Goal: Task Accomplishment & Management: Manage account settings

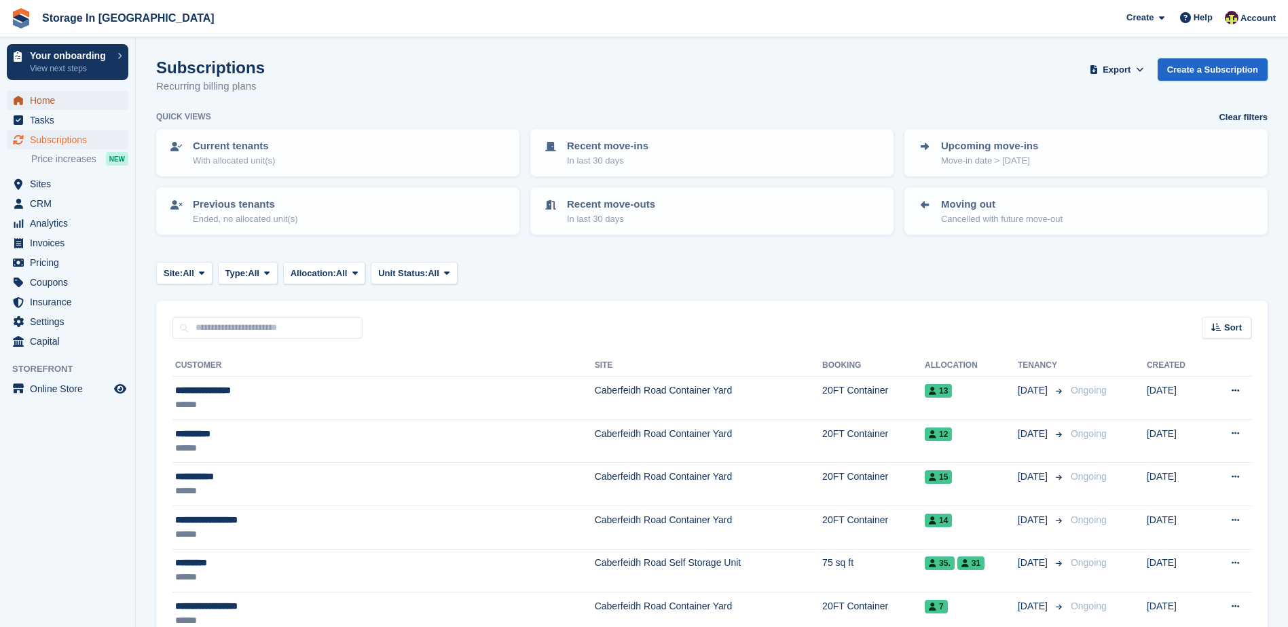
click at [40, 107] on span "Home" at bounding box center [70, 100] width 81 height 19
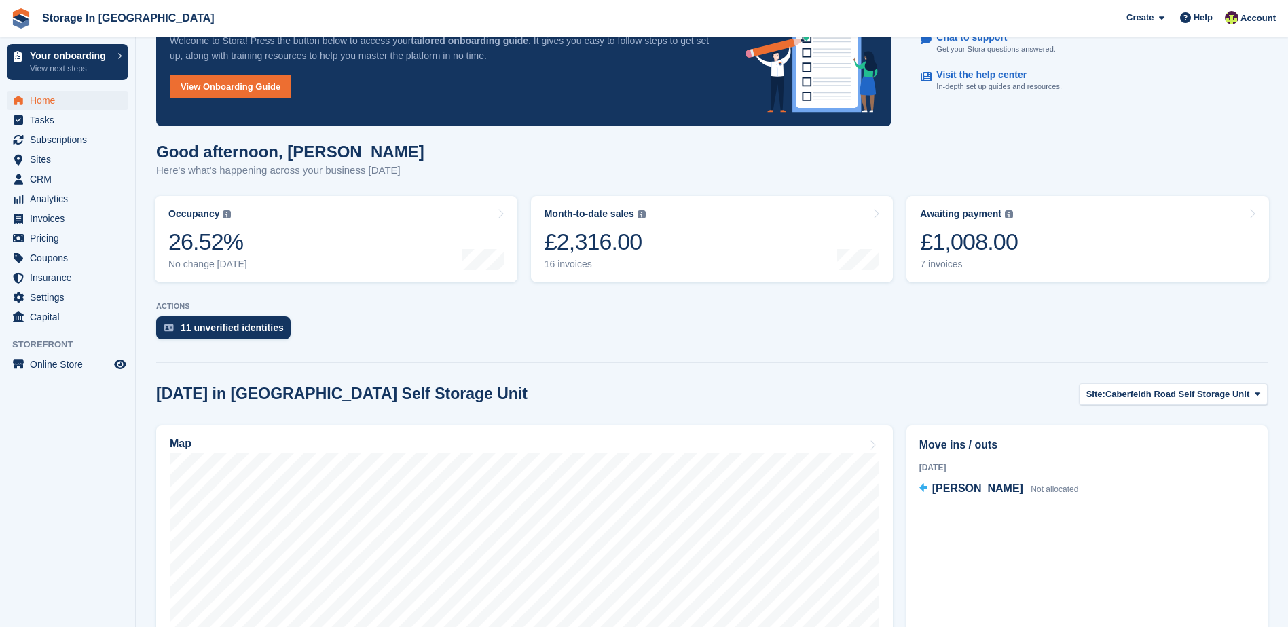
scroll to position [204, 0]
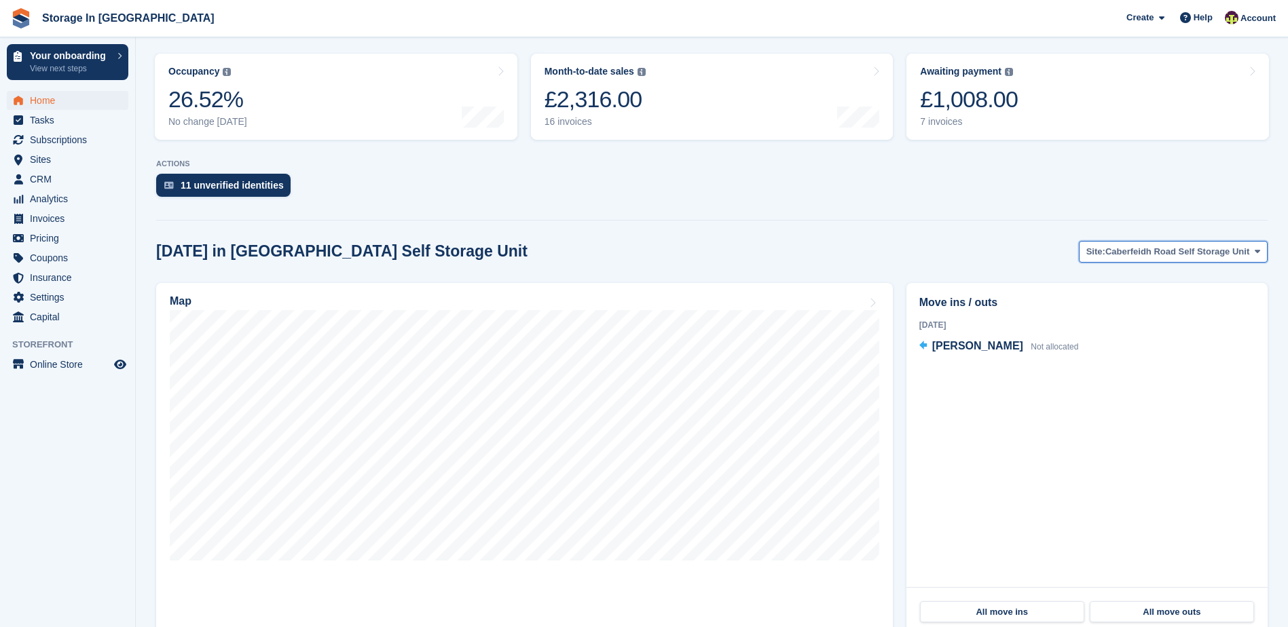
click at [1192, 248] on span "Caberfeidh Road Self Storage Unit" at bounding box center [1178, 252] width 144 height 14
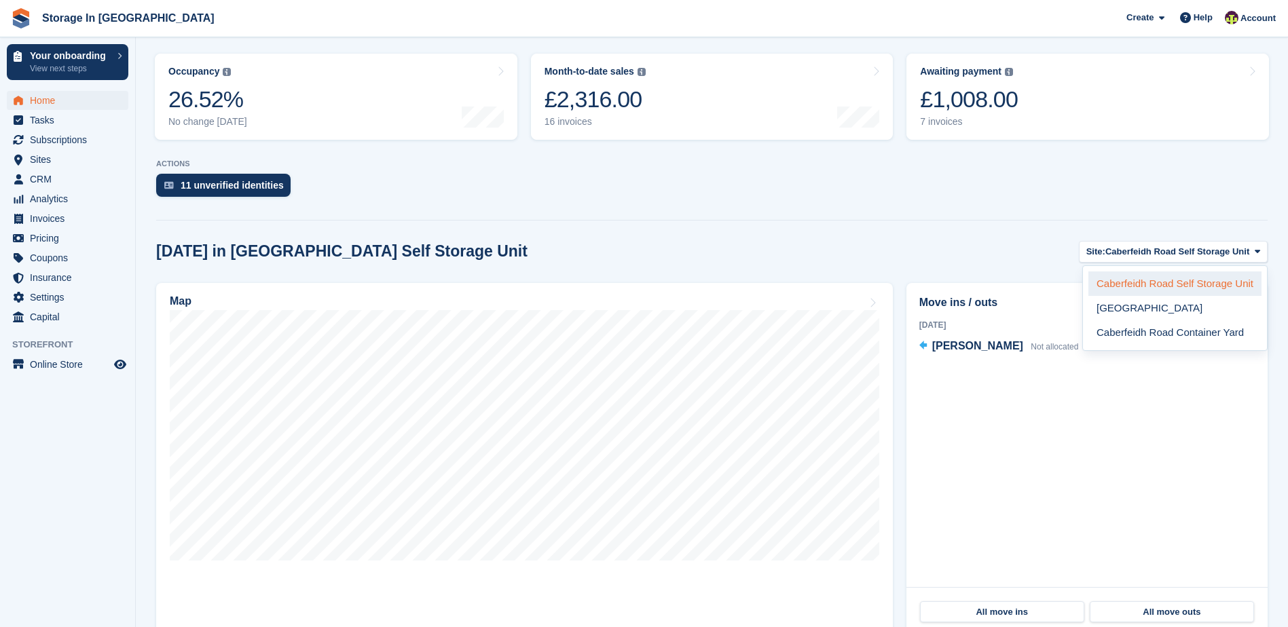
click at [1181, 286] on link "Caberfeidh Road Self Storage Unit" at bounding box center [1175, 284] width 173 height 24
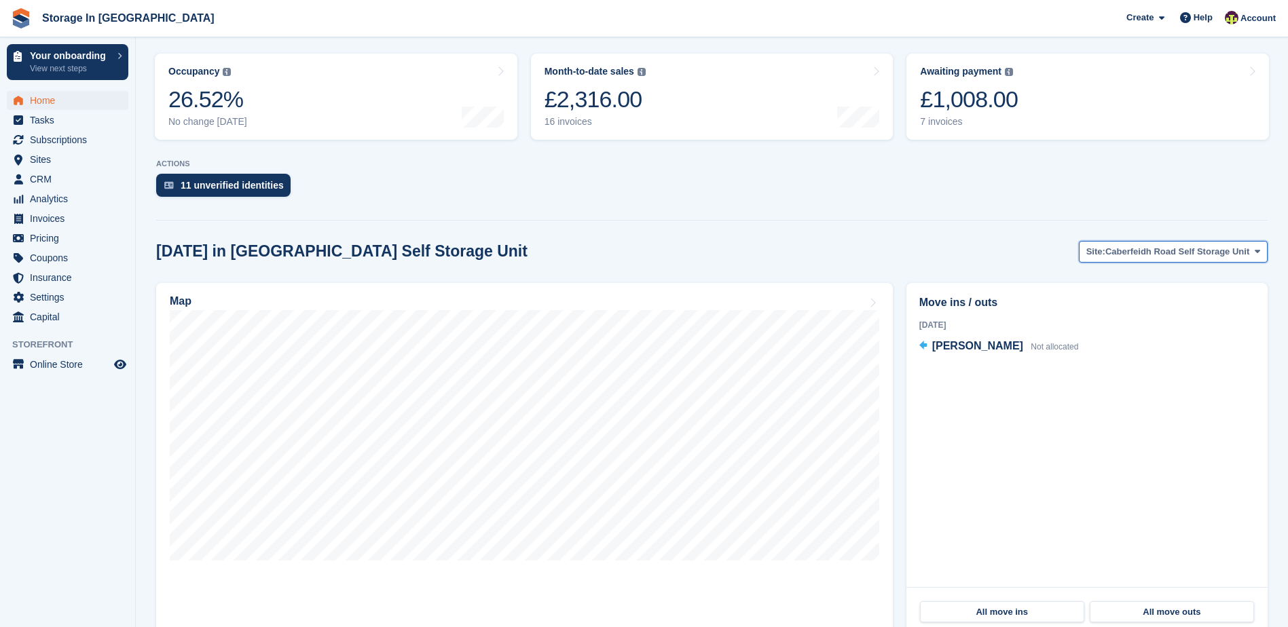
click at [1190, 259] on button "Site: Caberfeidh Road Self Storage Unit" at bounding box center [1173, 252] width 189 height 22
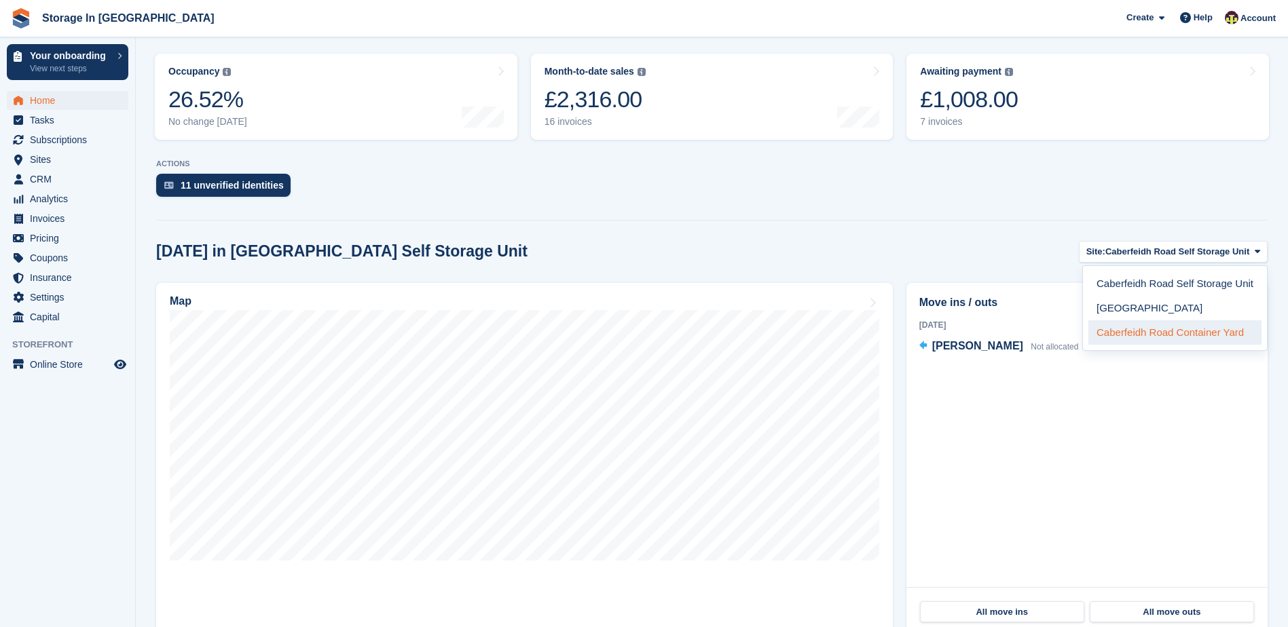
click at [1185, 329] on link "Caberfeidh Road Container Yard" at bounding box center [1175, 333] width 173 height 24
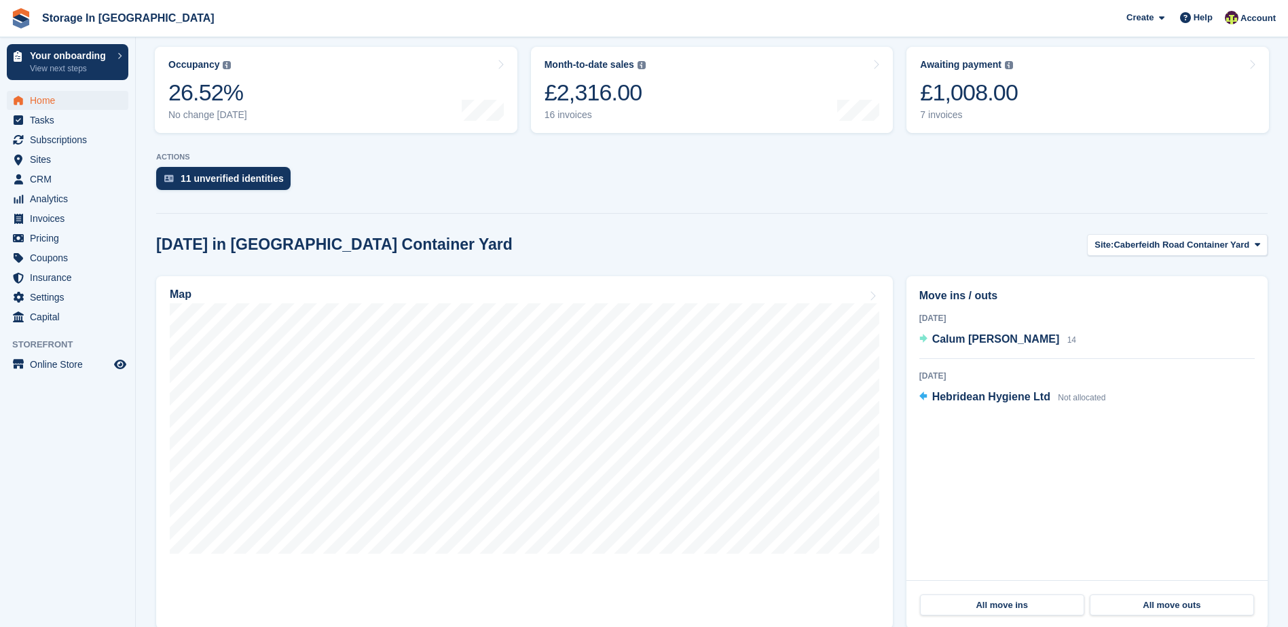
scroll to position [231, 0]
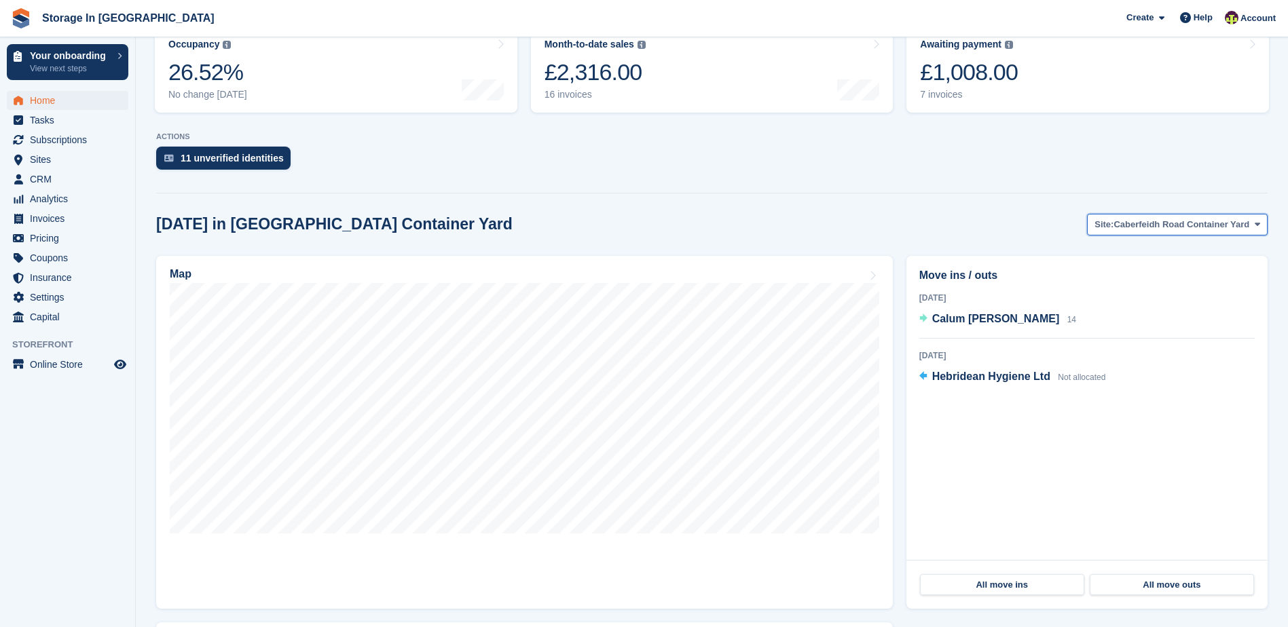
click at [1175, 229] on span "Caberfeidh Road Container Yard" at bounding box center [1182, 225] width 136 height 14
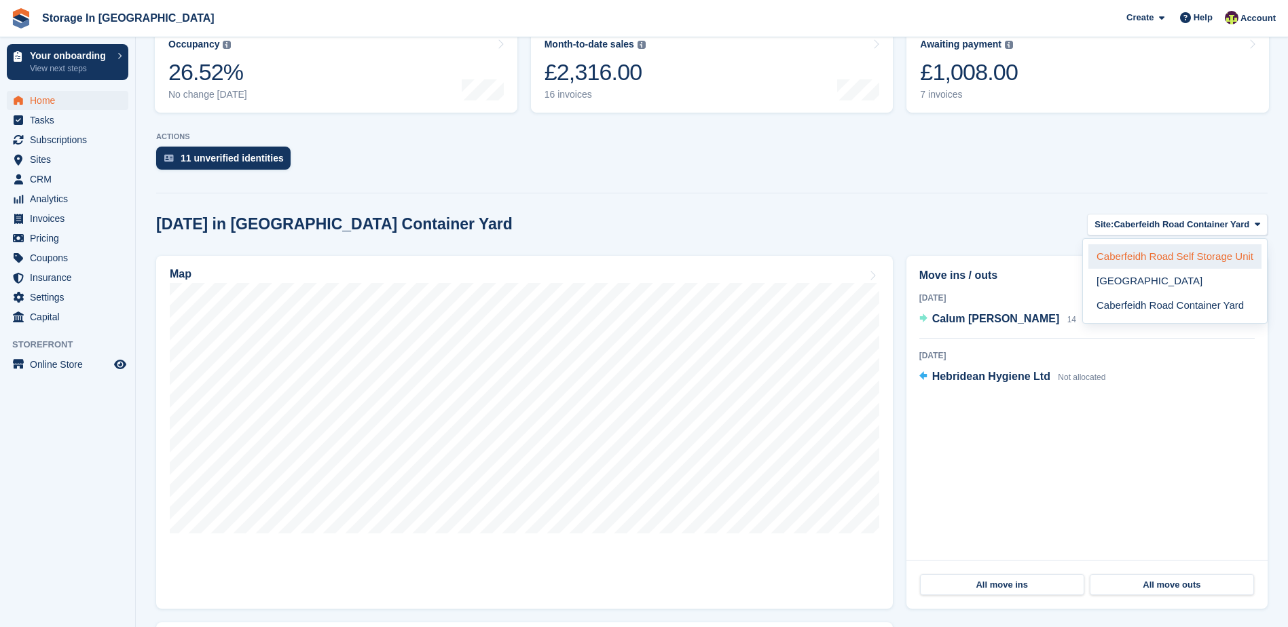
click at [1169, 260] on link "Caberfeidh Road Self Storage Unit" at bounding box center [1175, 256] width 173 height 24
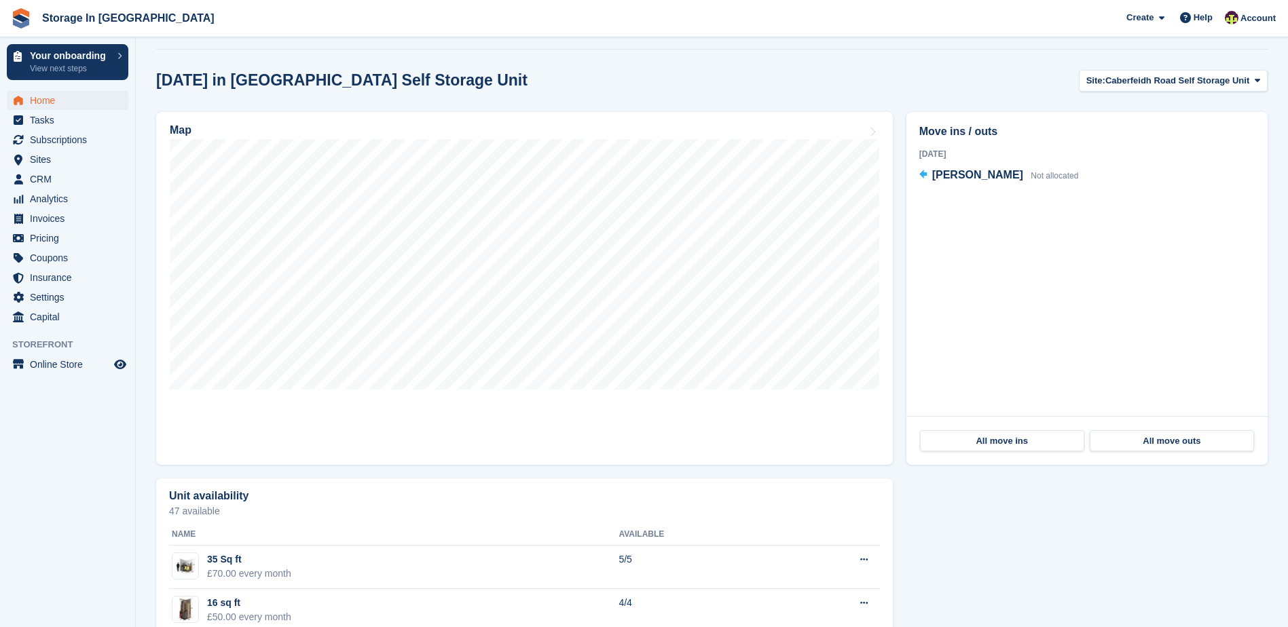
scroll to position [299, 0]
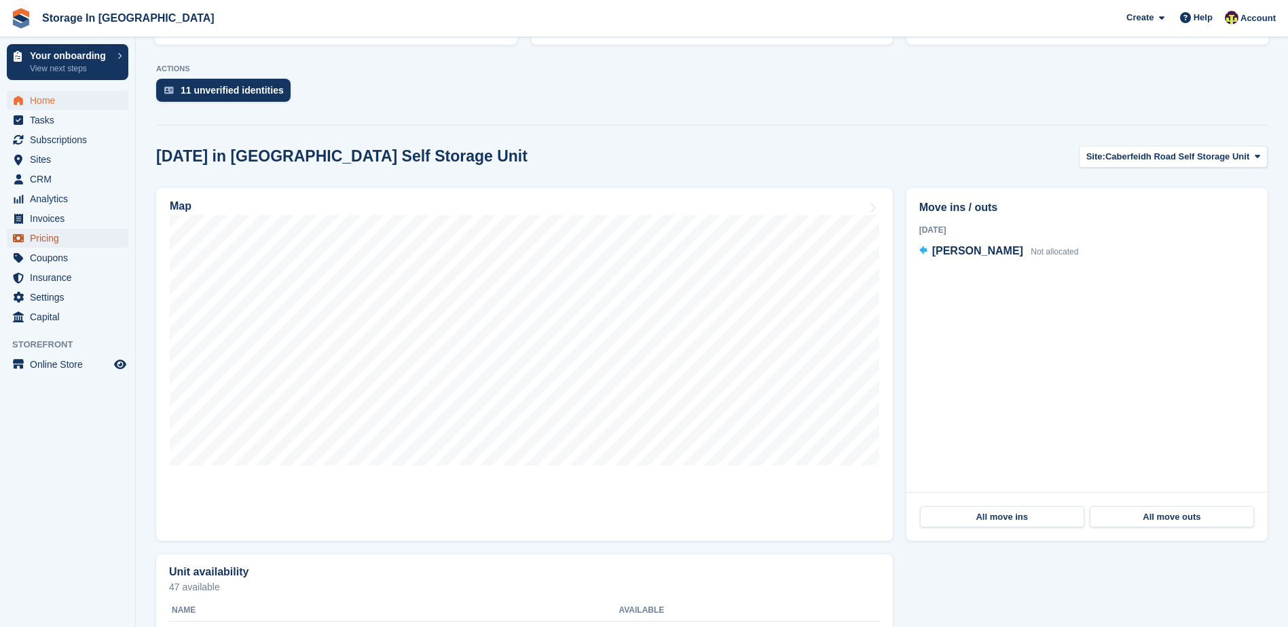
click at [90, 232] on span "Pricing" at bounding box center [70, 238] width 81 height 19
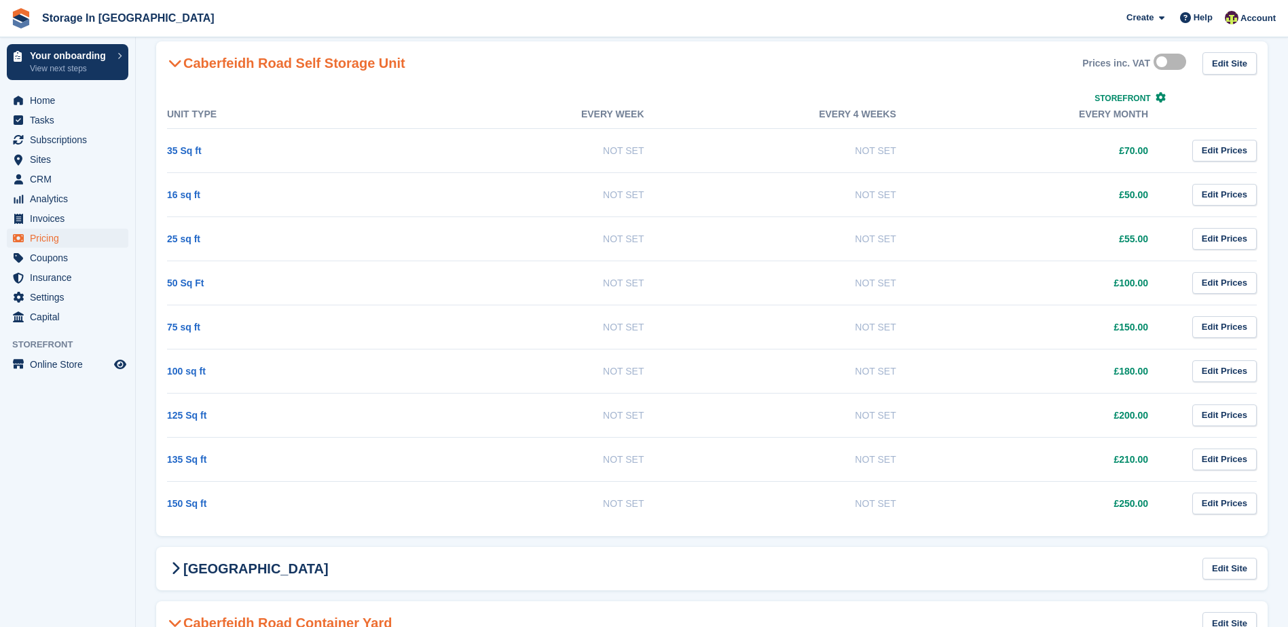
scroll to position [272, 0]
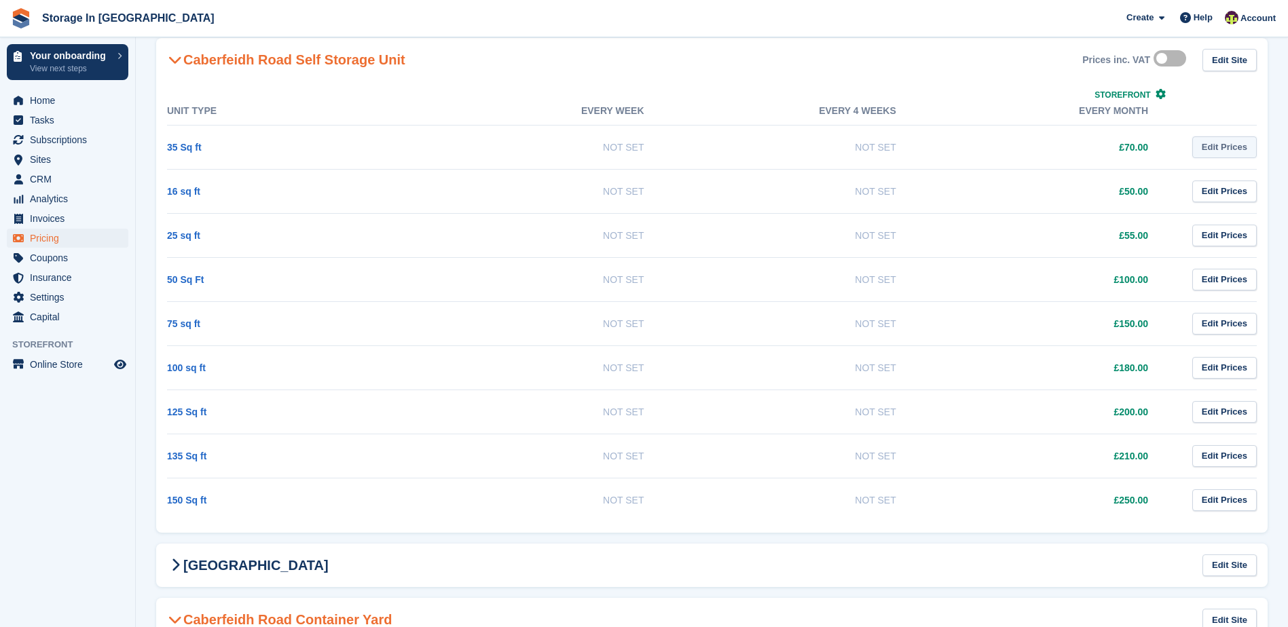
click at [1207, 141] on link "Edit Prices" at bounding box center [1224, 147] width 65 height 22
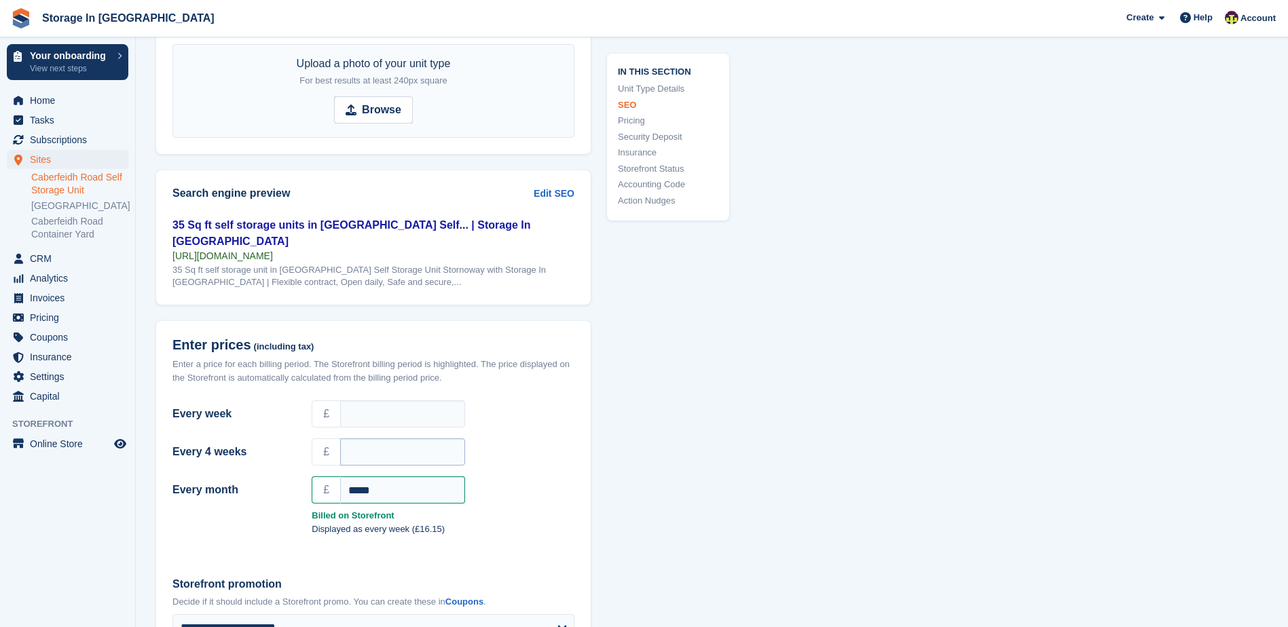
scroll to position [1154, 0]
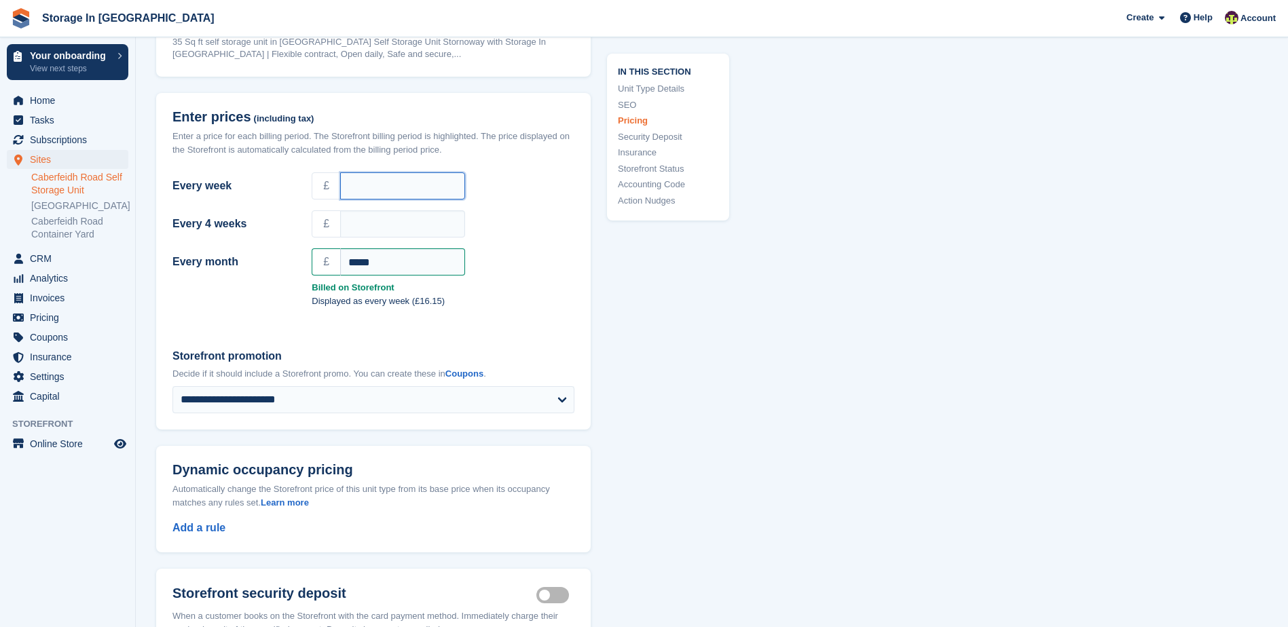
click at [417, 180] on input "Every week" at bounding box center [402, 185] width 125 height 27
click at [640, 122] on link "Pricing" at bounding box center [668, 121] width 101 height 14
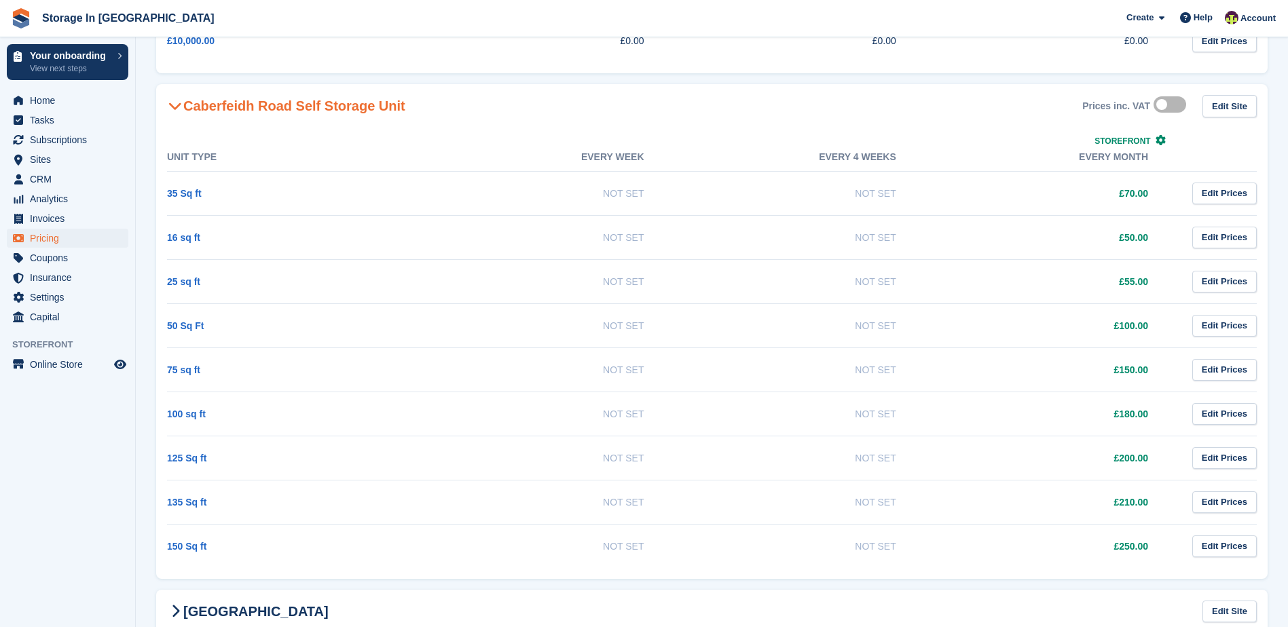
scroll to position [204, 0]
